Goal: Information Seeking & Learning: Learn about a topic

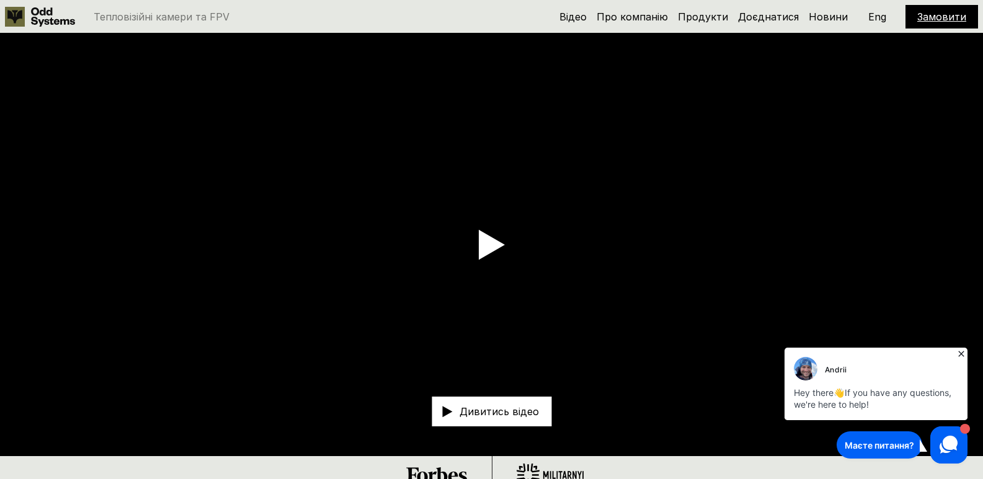
click at [961, 351] on icon at bounding box center [961, 354] width 12 height 12
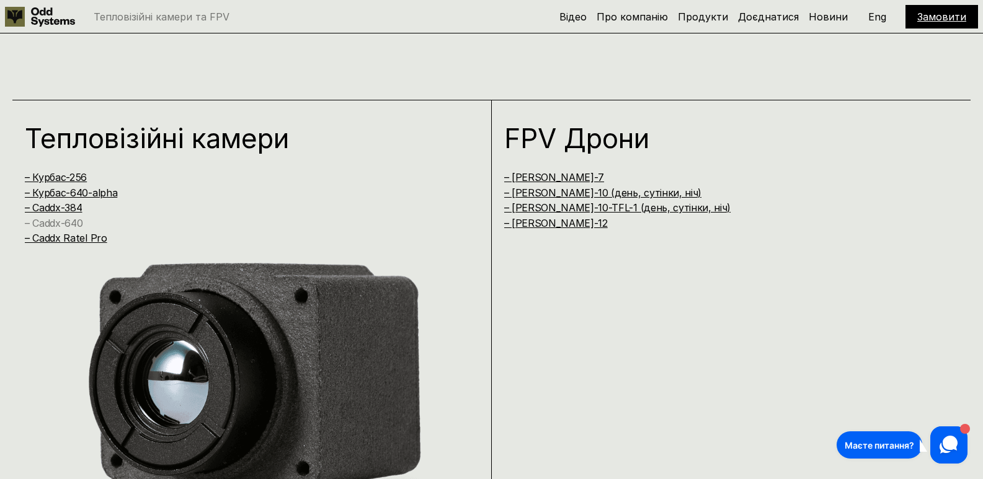
scroll to position [868, 0]
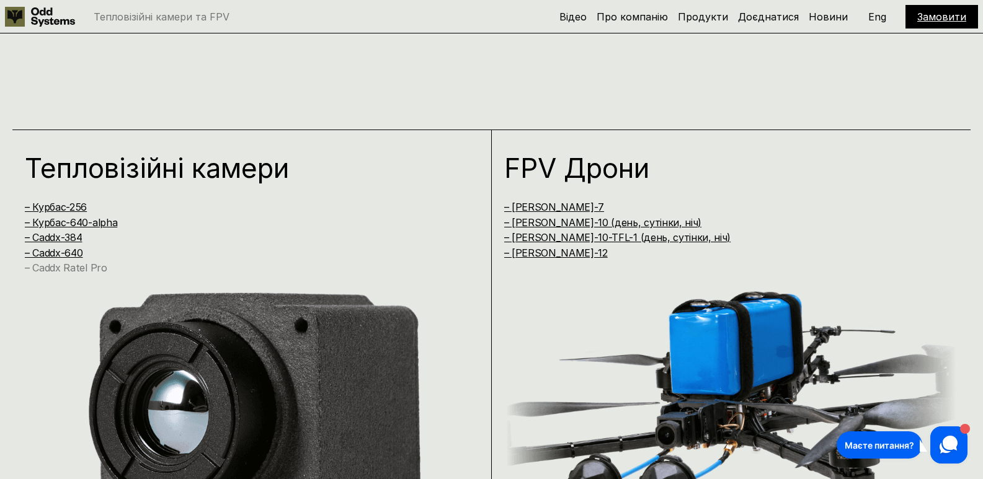
click at [68, 270] on link "– Caddx Ratel Pro" at bounding box center [66, 268] width 82 height 12
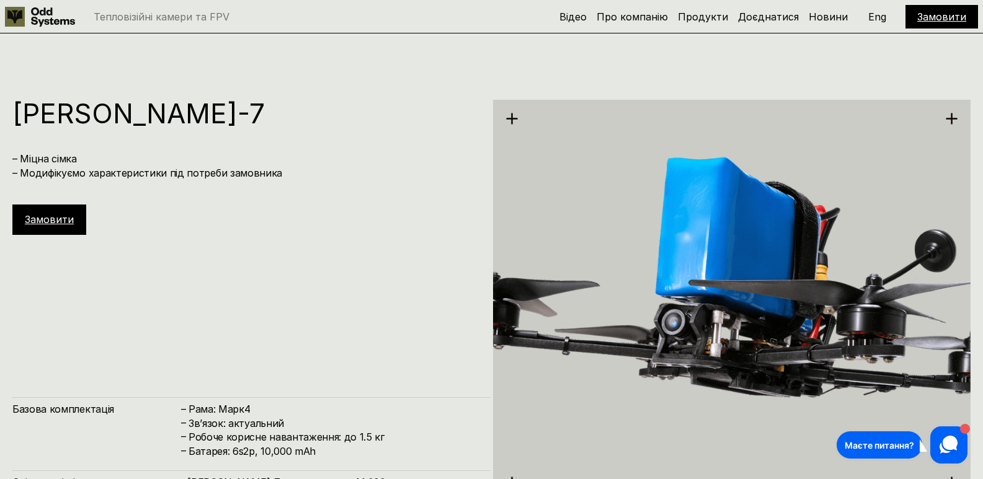
scroll to position [3740, 0]
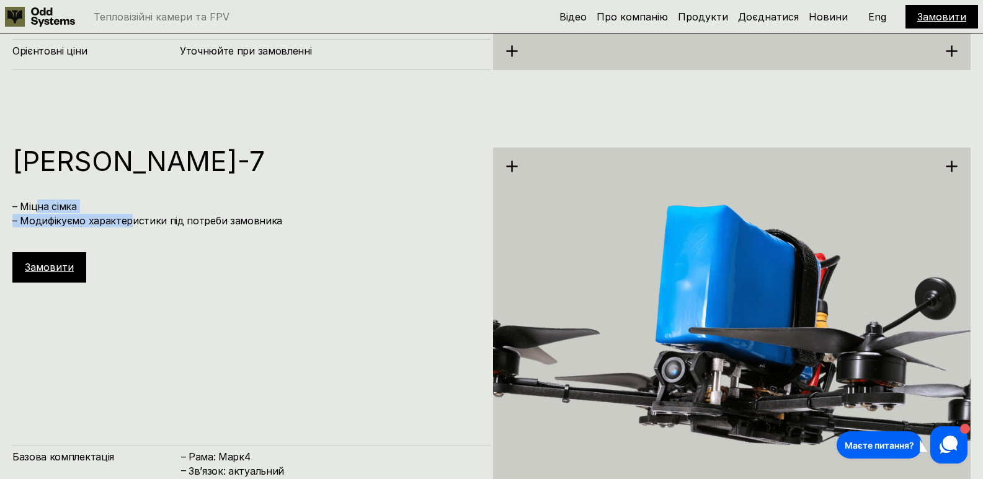
drag, startPoint x: 36, startPoint y: 208, endPoint x: 132, endPoint y: 214, distance: 96.3
click at [132, 214] on h4 "– Міцна сімка – Модифікуємо характеристики під потреби замовника" at bounding box center [245, 214] width 466 height 28
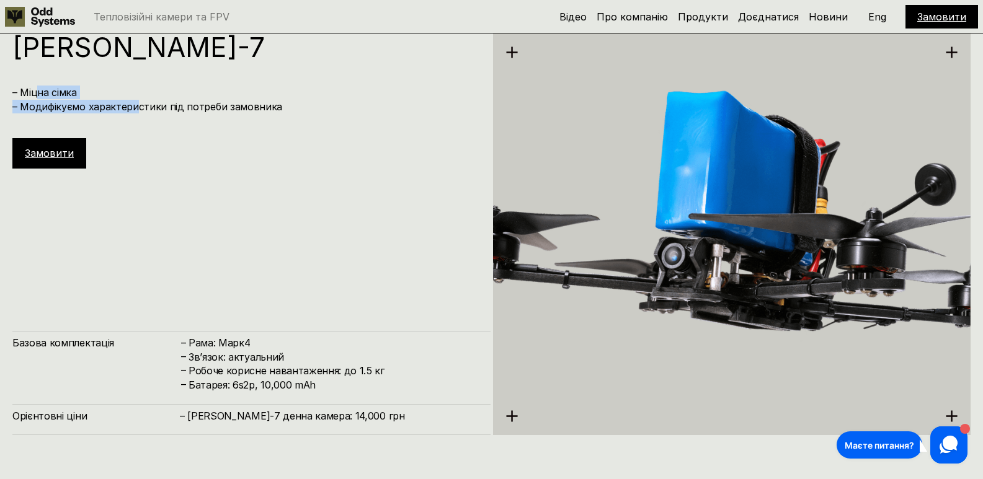
scroll to position [3988, 0]
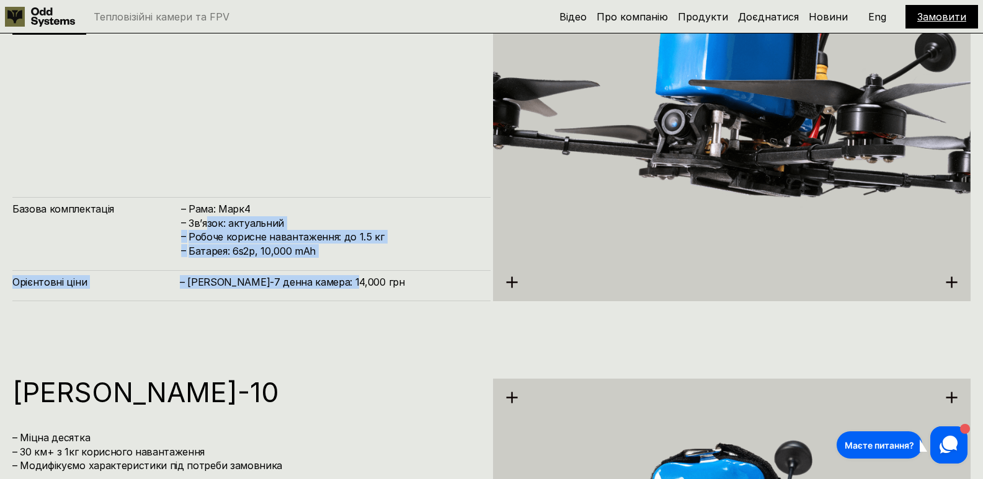
drag, startPoint x: 342, startPoint y: 286, endPoint x: 213, endPoint y: 229, distance: 141.6
click at [209, 216] on div "Базова комплектація – Рама: Марк4 – Зв’язок: актуальний – Робоче корисне навант…" at bounding box center [251, 249] width 478 height 104
click at [360, 305] on div "[PERSON_NAME]-7 – Міцна сімка – Модифікуємо характеристики під потреби замовник…" at bounding box center [491, 98] width 983 height 479
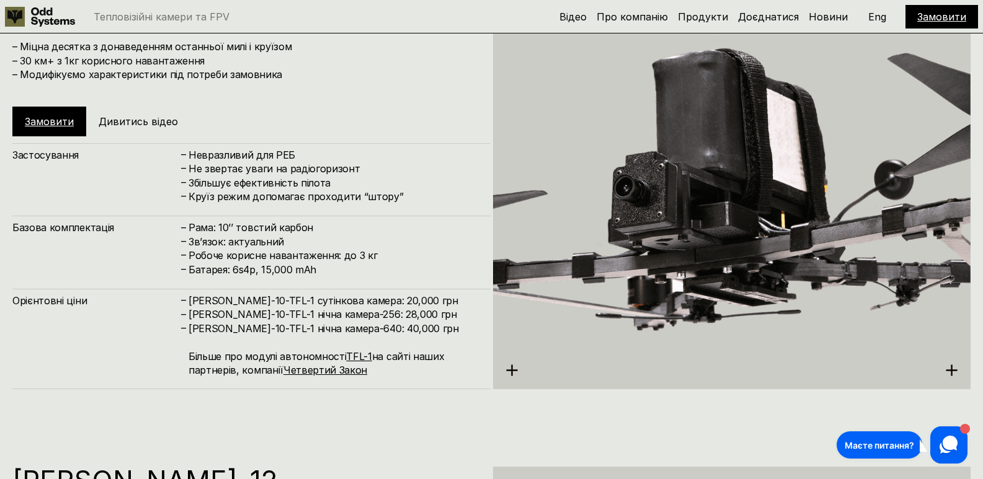
scroll to position [4735, 0]
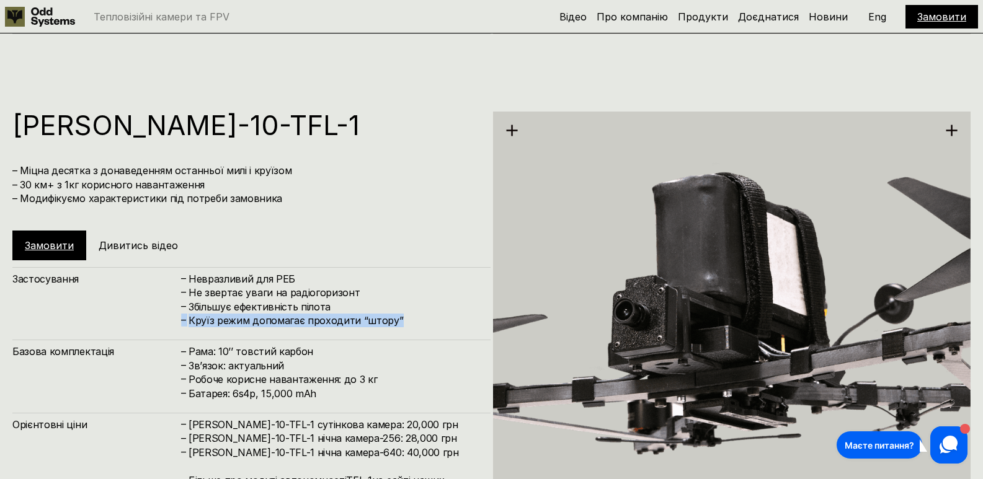
drag, startPoint x: 399, startPoint y: 319, endPoint x: 329, endPoint y: 312, distance: 71.1
click at [329, 312] on div "– Невразливий для РЕБ – Не звертає уваги на радіогоризонт – Збільшує ефективніс…" at bounding box center [329, 300] width 298 height 56
click at [329, 312] on h4 "Збільшує ефективність пілота" at bounding box center [332, 307] width 289 height 14
click at [241, 306] on h4 "Збільшує ефективність пілота" at bounding box center [332, 307] width 289 height 14
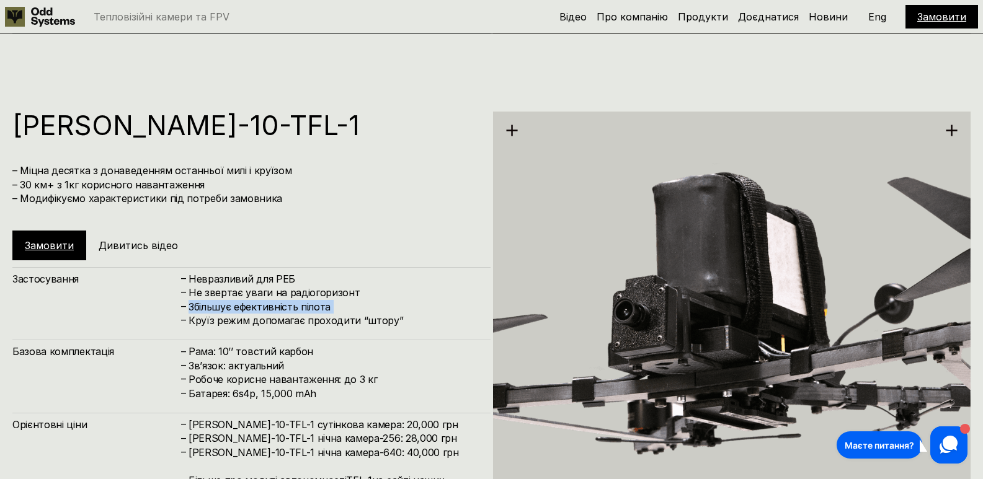
click at [241, 306] on h4 "Збільшує ефективність пілота" at bounding box center [332, 307] width 289 height 14
click at [242, 286] on h4 "Не звертає уваги на радіогоризонт" at bounding box center [332, 293] width 289 height 14
click at [237, 275] on h4 "Невразливий для РЕБ" at bounding box center [332, 279] width 289 height 14
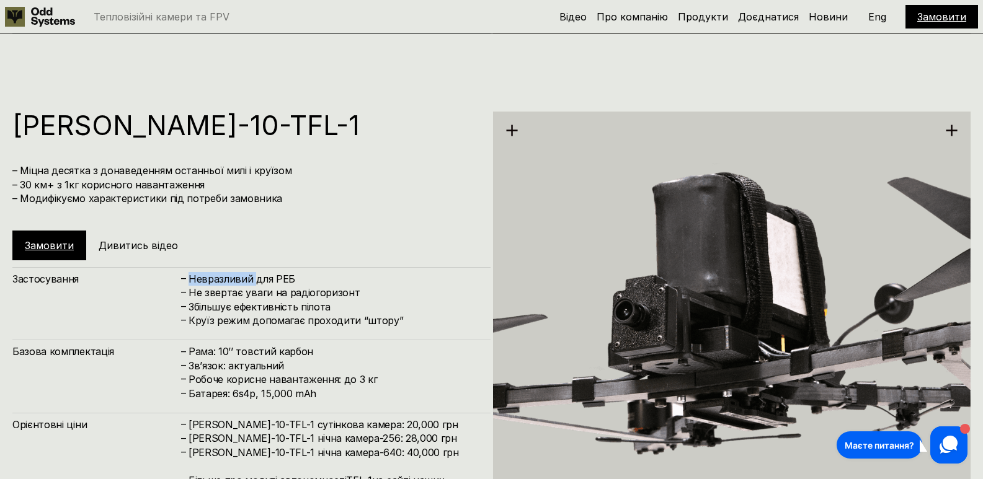
click at [237, 275] on h4 "Невразливий для РЕБ" at bounding box center [332, 279] width 289 height 14
drag, startPoint x: 397, startPoint y: 319, endPoint x: 304, endPoint y: 320, distance: 93.6
click at [304, 320] on h4 "Круїз режим допомагає проходити “штору”" at bounding box center [332, 321] width 289 height 14
click at [399, 325] on h4 "Круїз режим допомагає проходити “штору”" at bounding box center [332, 321] width 289 height 14
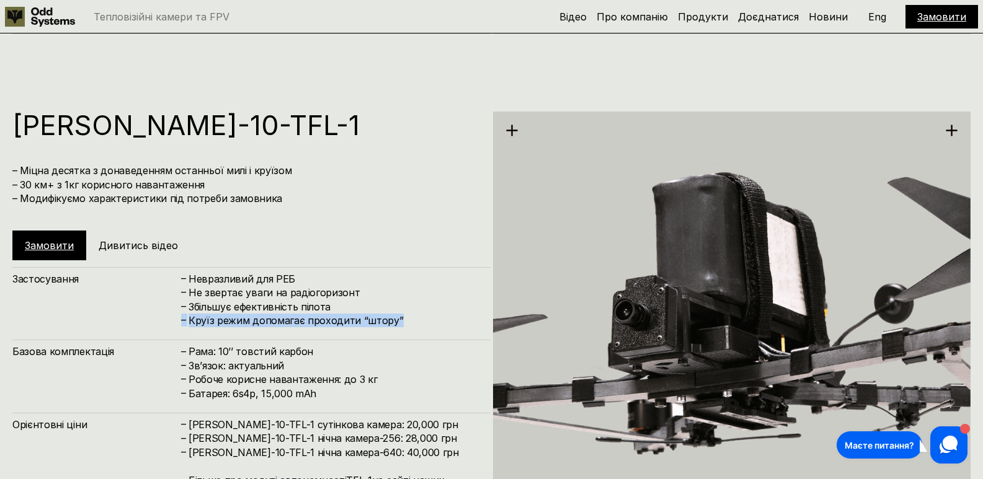
drag, startPoint x: 399, startPoint y: 324, endPoint x: 180, endPoint y: 324, distance: 218.2
click at [180, 324] on div "– Круїз режим допомагає проходити “штору”" at bounding box center [329, 321] width 298 height 14
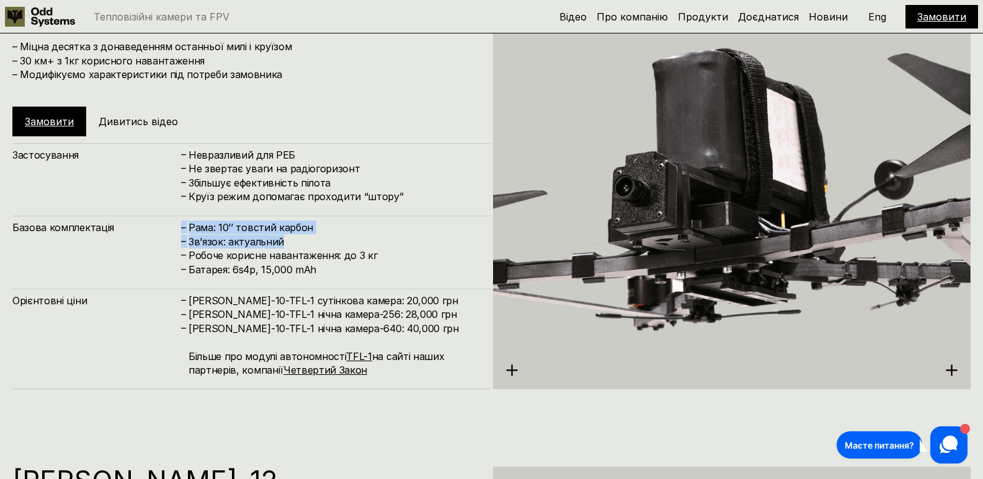
drag, startPoint x: 180, startPoint y: 227, endPoint x: 369, endPoint y: 234, distance: 189.2
click at [364, 237] on div "– Рама: 10’’ товстий карбон – Зв’язок: актуальний – Робоче корисне навантаження…" at bounding box center [329, 249] width 298 height 56
click at [373, 231] on h4 "Рама: 10’’ товстий карбон" at bounding box center [332, 228] width 289 height 14
